Goal: Task Accomplishment & Management: Complete application form

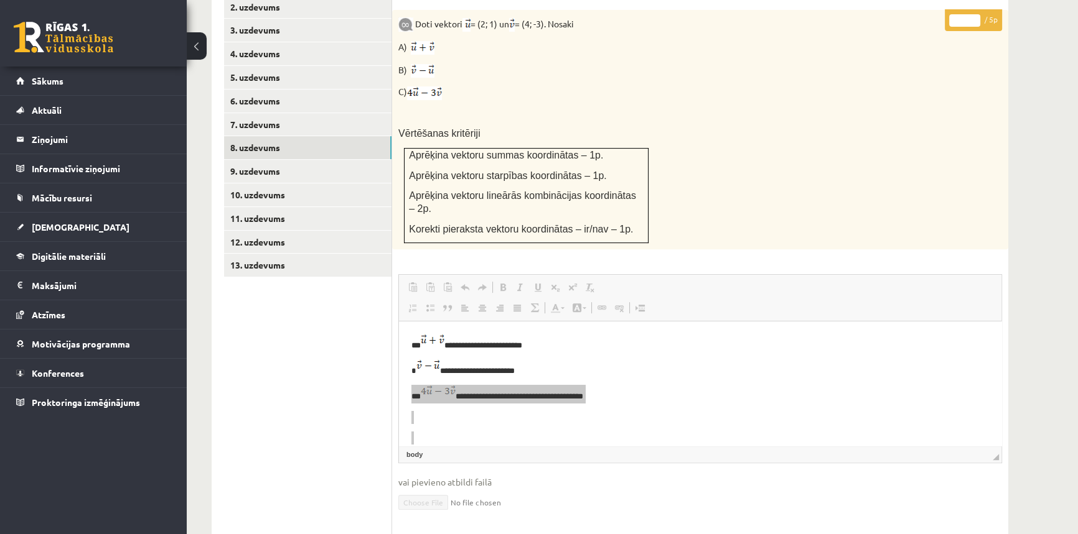
click at [589, 277] on span "Editor toolbars Paste Keyboard shortcut Ctrl+V Paste as plain text Keyboard sho…" at bounding box center [700, 298] width 602 height 47
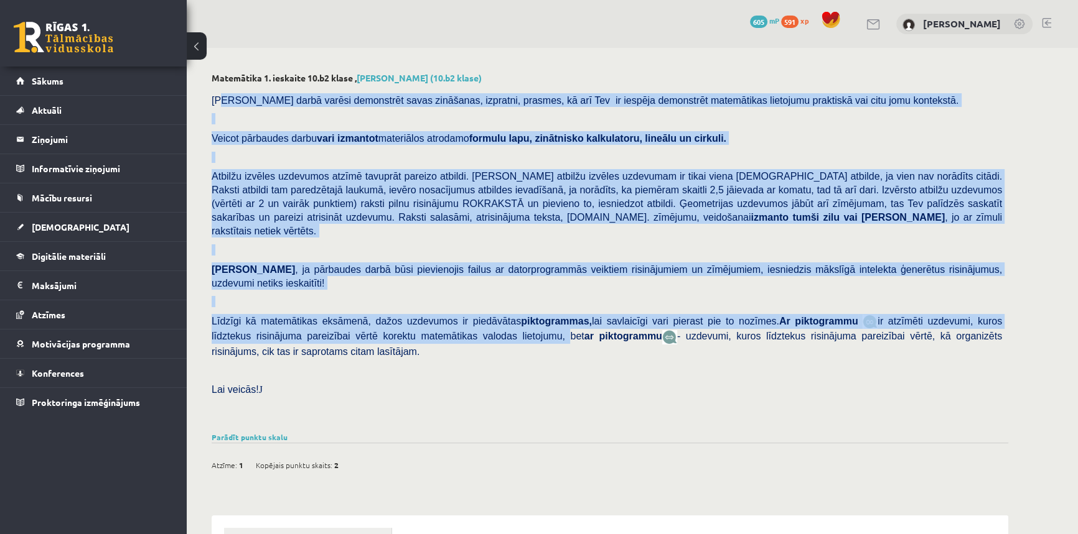
drag, startPoint x: 222, startPoint y: 91, endPoint x: 562, endPoint y: 351, distance: 428.0
click at [506, 332] on div "[PERSON_NAME] darbā varēsi demonstrēt savas zināšanas, izpratni, prasmes, kā ar…" at bounding box center [610, 258] width 796 height 342
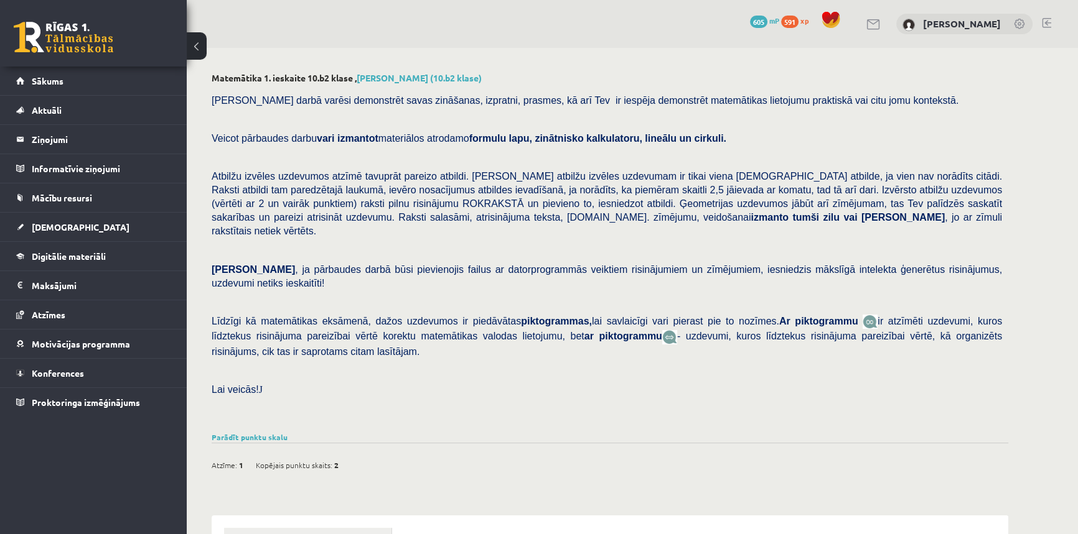
click at [612, 371] on div "[PERSON_NAME] darbā varēsi demonstrēt savas zināšanas, izpratni, prasmes, kā ar…" at bounding box center [610, 258] width 796 height 342
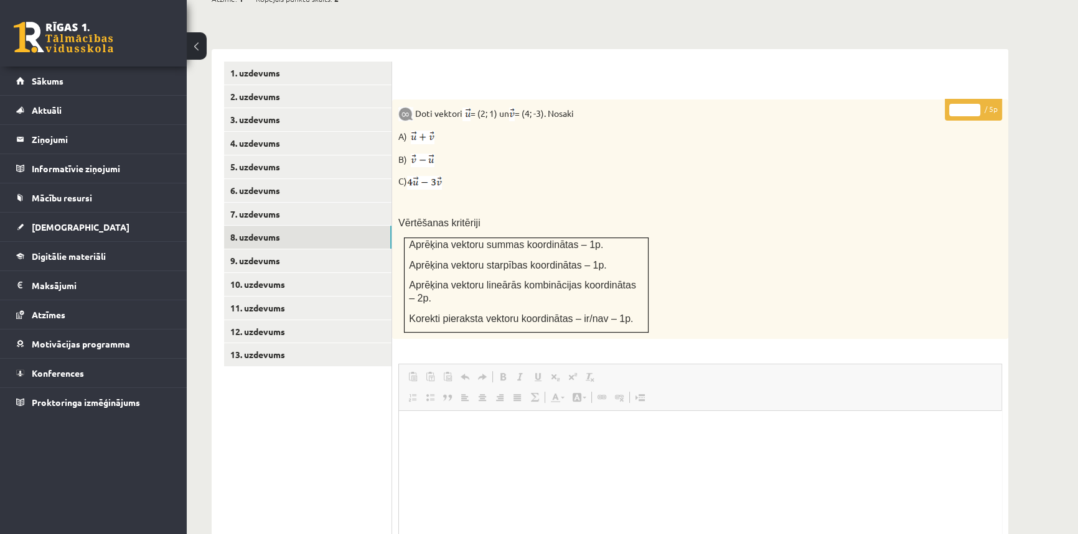
scroll to position [586, 0]
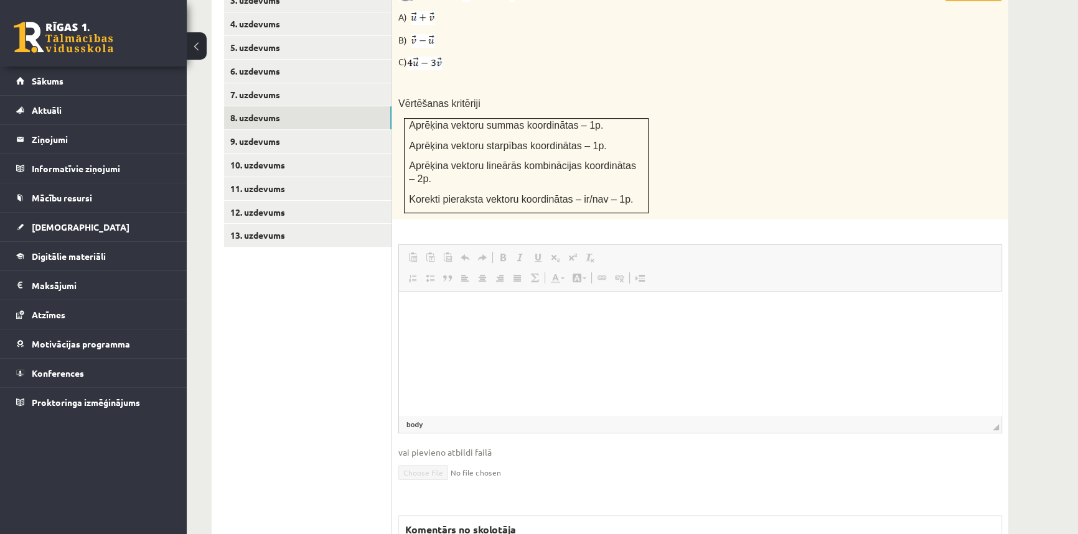
click at [500, 416] on div "**********" at bounding box center [610, 298] width 796 height 736
click at [506, 446] on span "vai pievieno atbildi failā" at bounding box center [700, 452] width 604 height 13
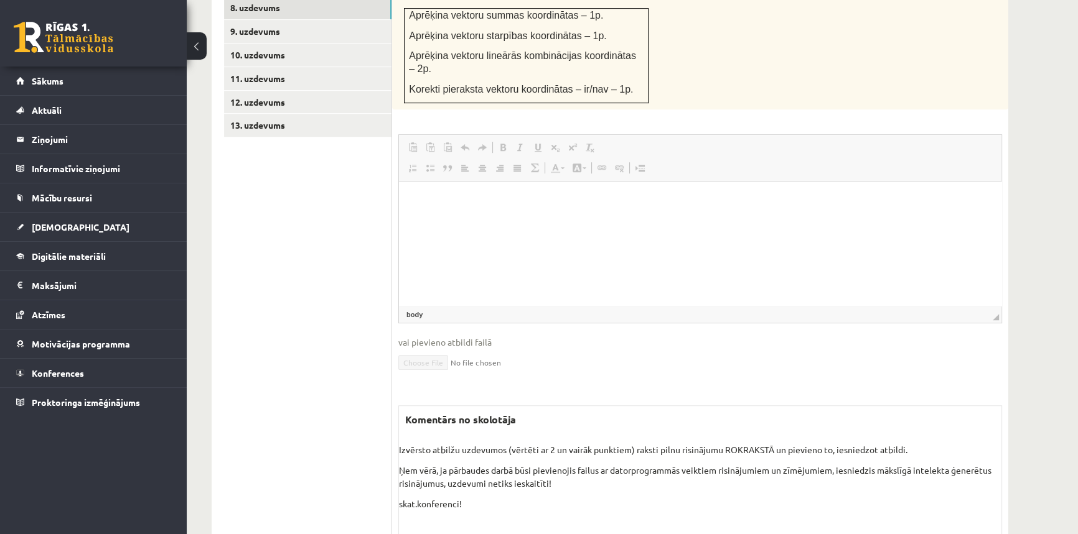
scroll to position [699, 0]
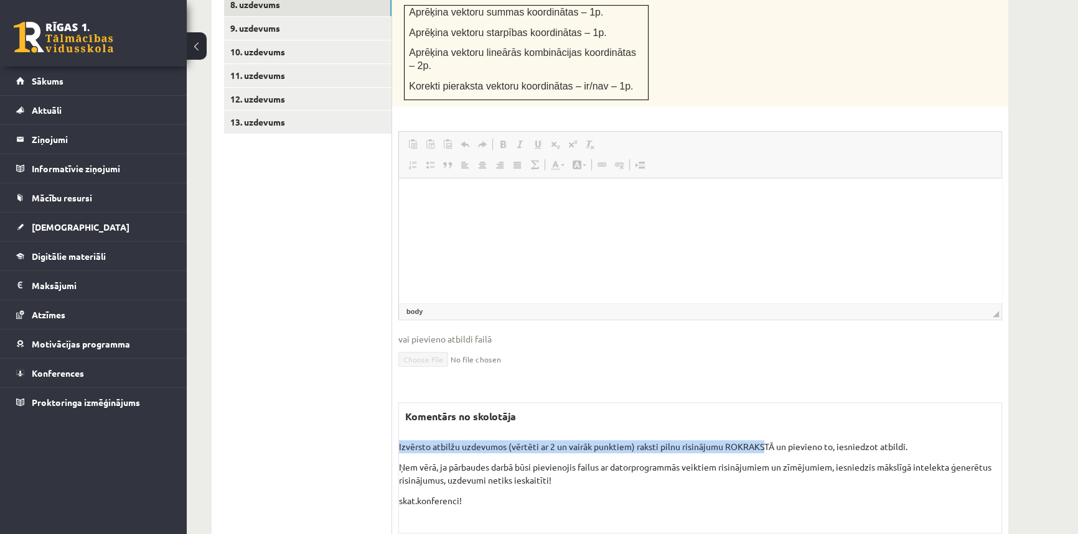
drag, startPoint x: 716, startPoint y: 365, endPoint x: 768, endPoint y: 402, distance: 64.2
click at [768, 403] on div "Komentārs no skolotāja Izvērsto atbilžu uzdevumos (vērtēti ar 2 un vairāk punkt…" at bounding box center [700, 468] width 604 height 131
click at [770, 441] on p "Izvērsto atbilžu uzdevumos (vērtēti ar 2 un vairāk punktiem) raksti pilnu risin…" at bounding box center [700, 447] width 602 height 13
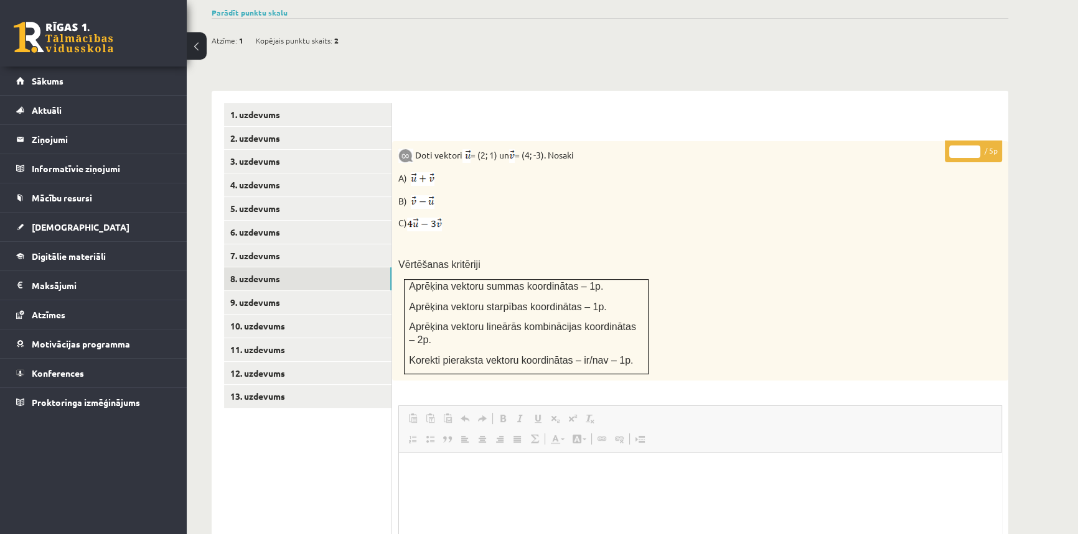
scroll to position [365, 0]
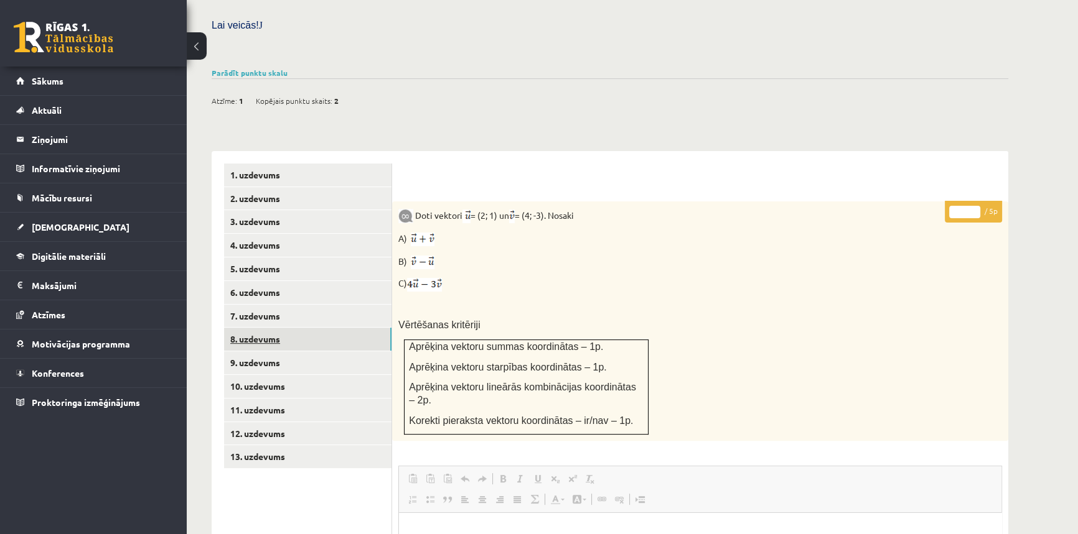
click at [239, 328] on link "8. uzdevums" at bounding box center [307, 339] width 167 height 23
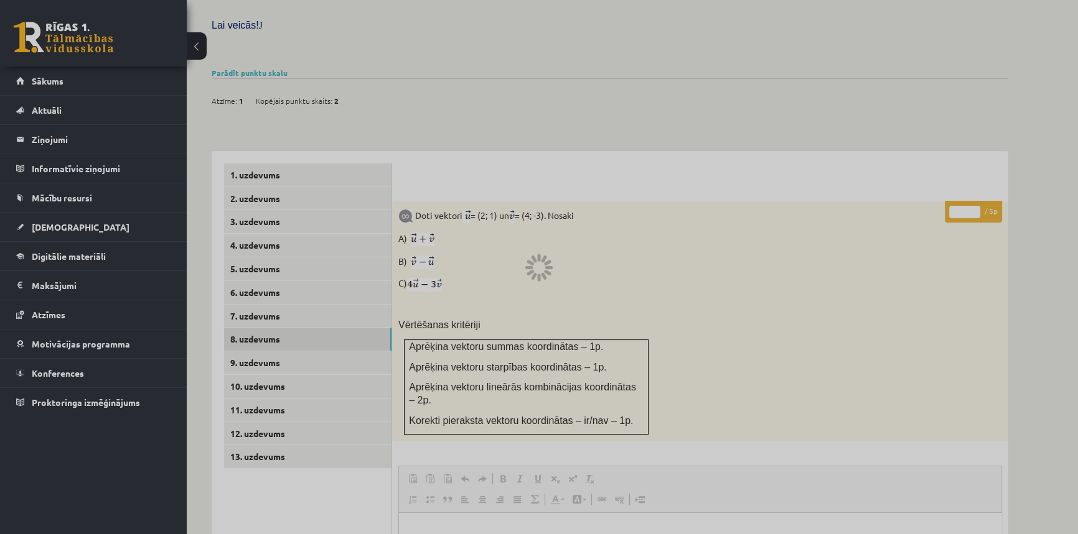
click at [83, 29] on div at bounding box center [539, 267] width 1078 height 534
click at [60, 103] on div at bounding box center [539, 267] width 1078 height 534
click at [56, 136] on div at bounding box center [539, 267] width 1078 height 534
click at [59, 144] on div at bounding box center [539, 267] width 1078 height 534
drag, startPoint x: 170, startPoint y: 209, endPoint x: 409, endPoint y: 285, distance: 251.3
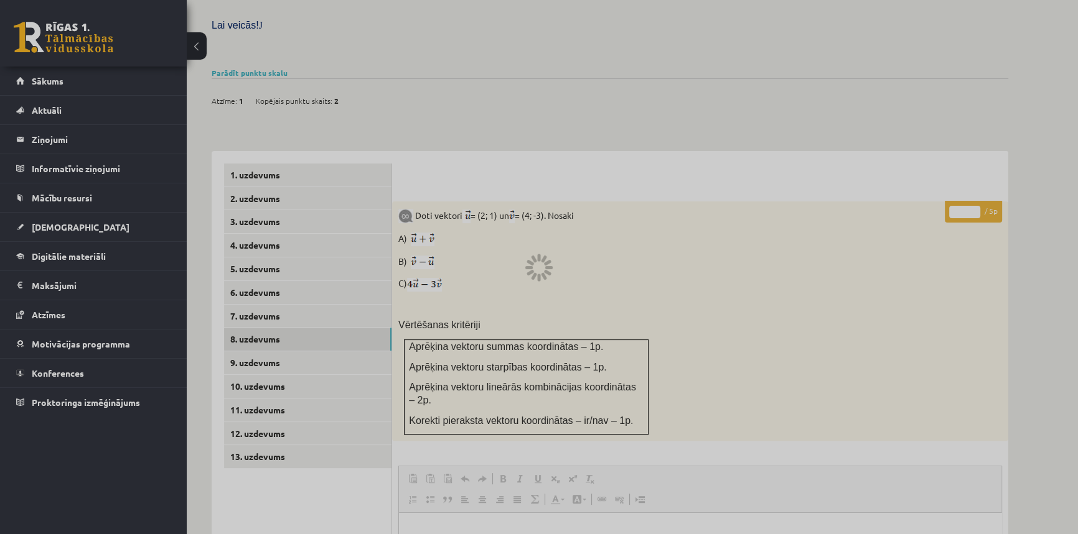
click at [189, 217] on div at bounding box center [539, 267] width 1078 height 534
click at [603, 335] on div at bounding box center [539, 267] width 1078 height 534
